Goal: Check status: Check status

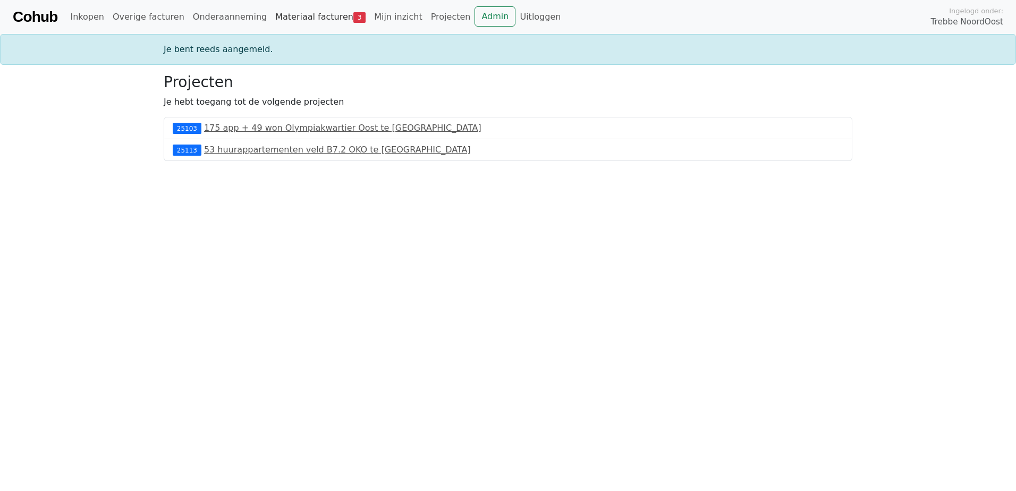
click at [294, 12] on link "Materiaal facturen 3" at bounding box center [320, 16] width 99 height 21
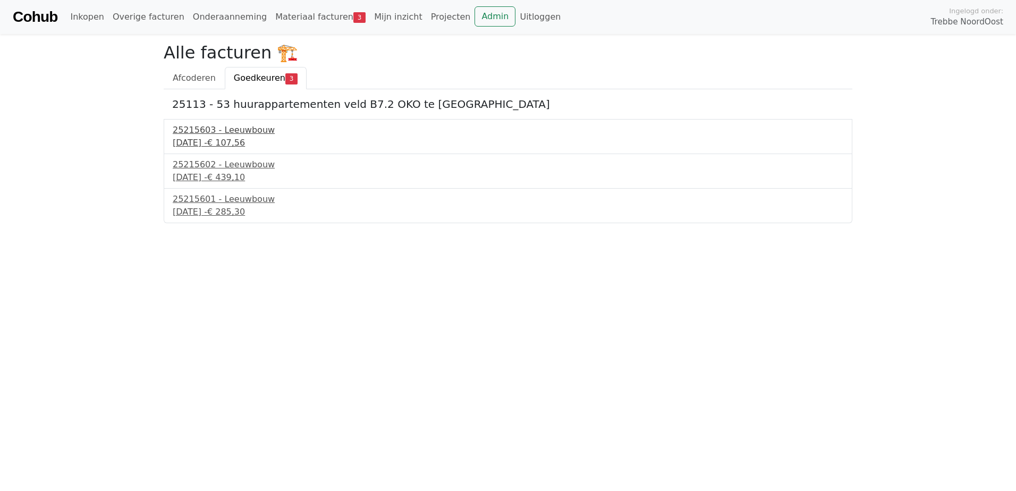
click at [235, 138] on div "22 september 2025 - € 107,56" at bounding box center [508, 143] width 671 height 13
click at [197, 166] on div "25215602 - Leeuwbouw" at bounding box center [508, 164] width 671 height 13
click at [196, 206] on div "22 september 2025 - € 285,30" at bounding box center [508, 212] width 671 height 13
